Goal: Information Seeking & Learning: Learn about a topic

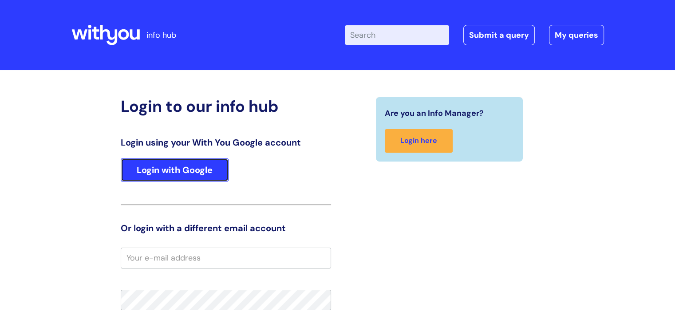
click at [208, 175] on link "Login with Google" at bounding box center [175, 169] width 108 height 23
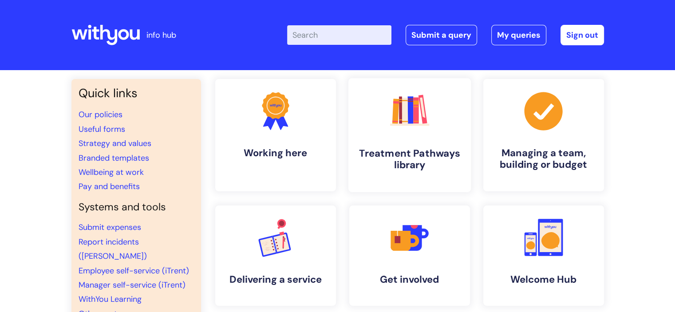
click at [389, 155] on h4 "Treatment Pathways library" at bounding box center [410, 159] width 108 height 24
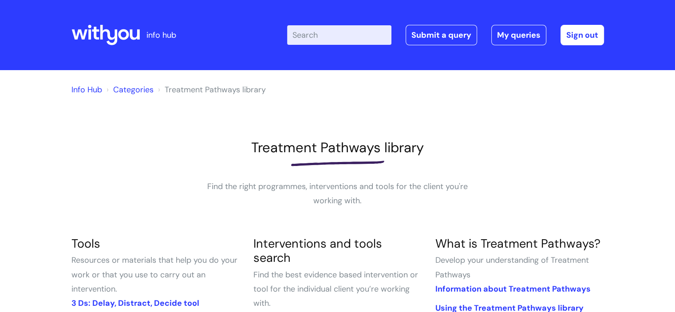
click at [311, 39] on input "Enter your search term here..." at bounding box center [339, 35] width 104 height 20
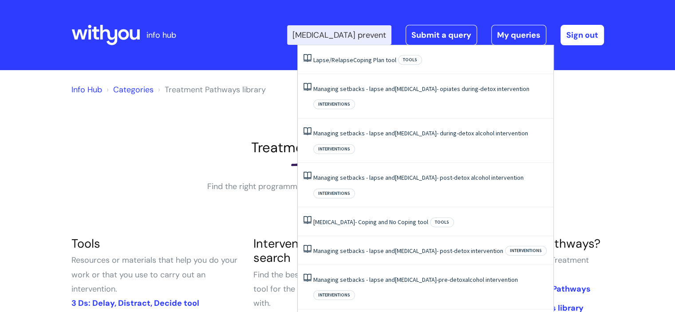
type input "relapse prevention"
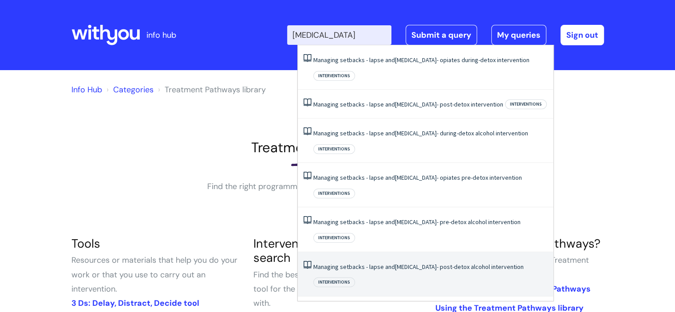
click at [413, 263] on link "Managing setbacks - lapse and relapse - post-detox alcohol intervention" at bounding box center [418, 267] width 210 height 8
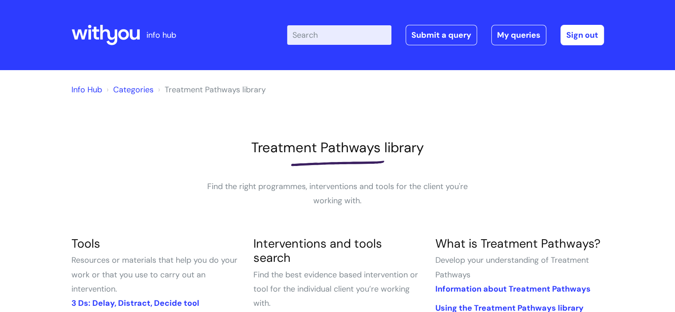
click at [413, 202] on p "Find the right programmes, interventions and tools for the client you're workin…" at bounding box center [338, 193] width 266 height 29
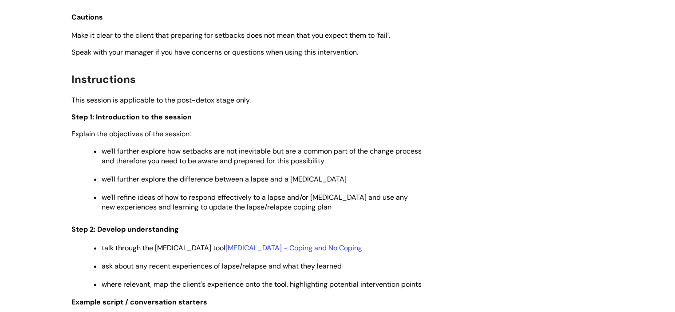
scroll to position [1243, 0]
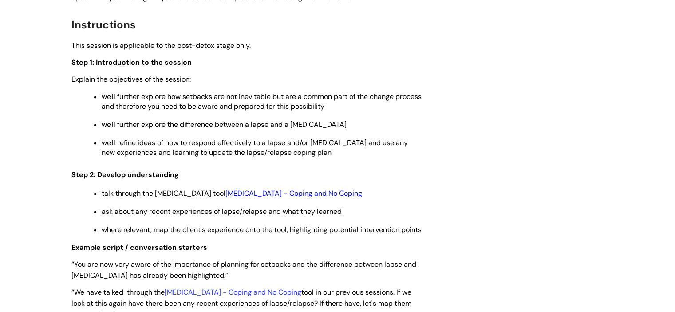
click at [243, 189] on link "[MEDICAL_DATA] - Coping and No Coping" at bounding box center [293, 193] width 137 height 9
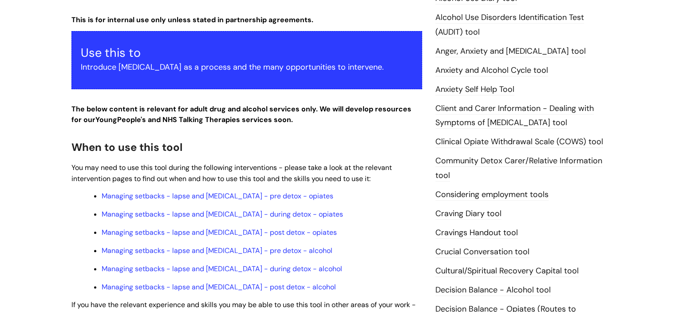
scroll to position [222, 0]
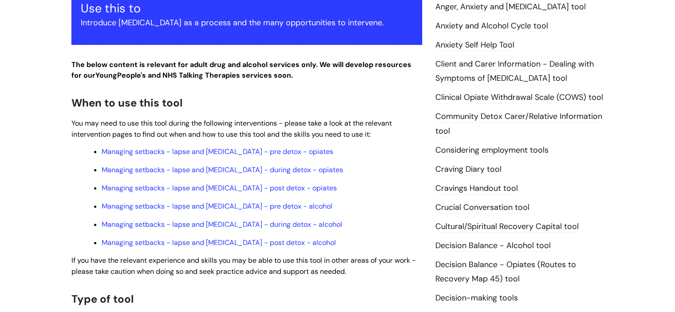
click at [455, 168] on link "Craving Diary tool" at bounding box center [468, 170] width 66 height 12
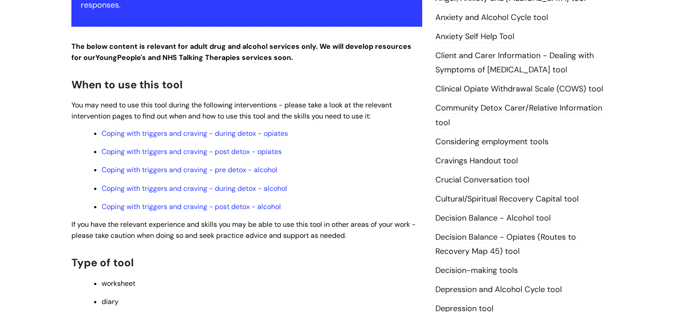
scroll to position [311, 0]
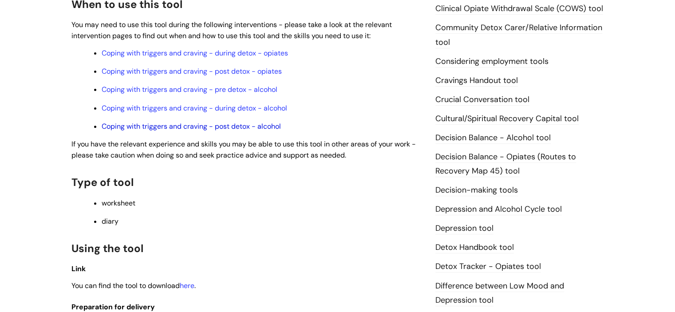
click at [205, 129] on link "Coping with triggers and craving - post detox - alcohol" at bounding box center [191, 126] width 179 height 9
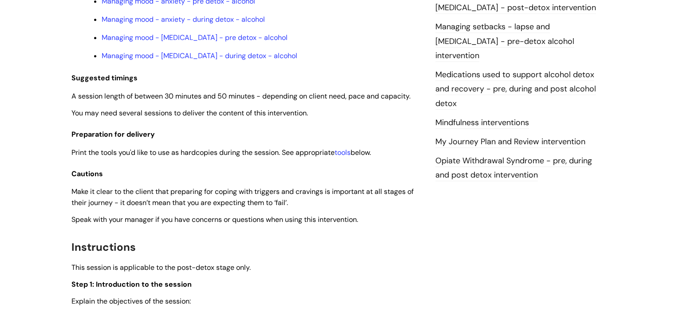
scroll to position [843, 0]
